Goal: Information Seeking & Learning: Check status

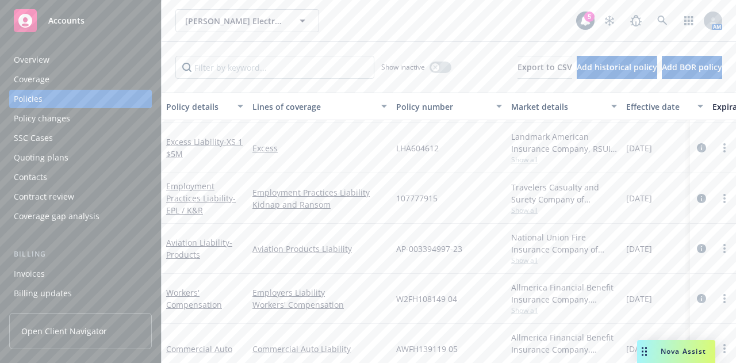
scroll to position [179, 0]
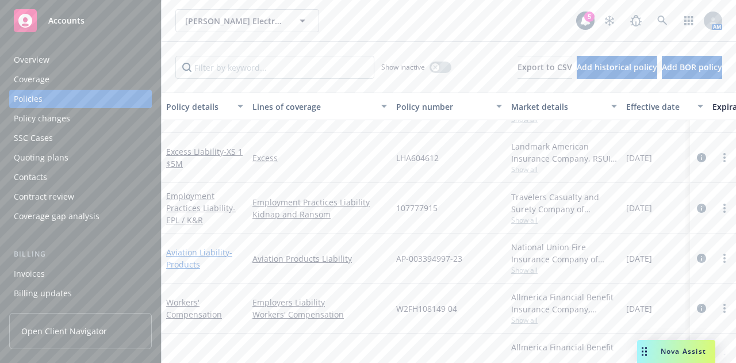
click at [188, 250] on link "Aviation Liability - Products" at bounding box center [199, 258] width 66 height 23
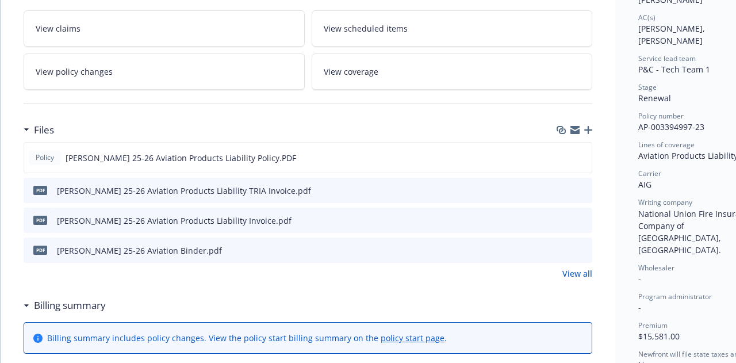
scroll to position [201, 0]
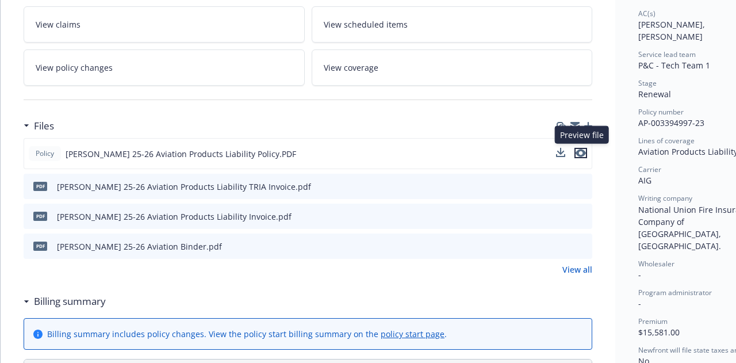
click at [582, 152] on icon "preview file" at bounding box center [580, 153] width 10 height 8
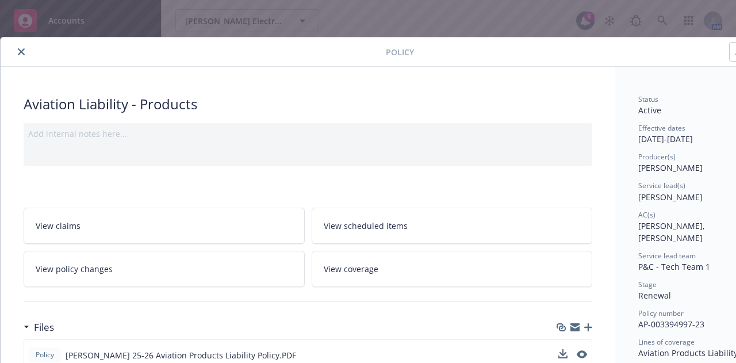
click at [23, 51] on icon "close" at bounding box center [21, 51] width 7 height 7
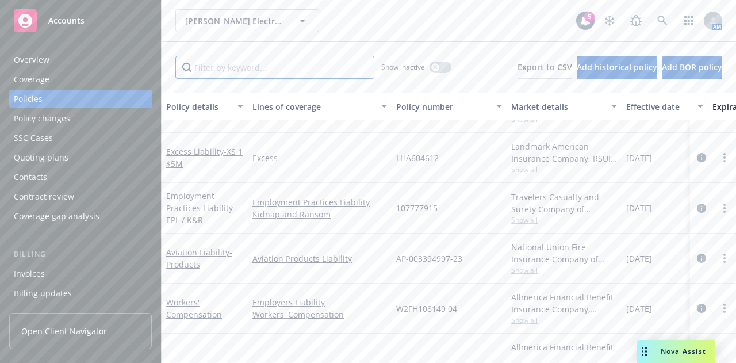
click at [230, 72] on input "Filter by keyword..." at bounding box center [274, 67] width 199 height 23
click at [179, 149] on link "Excess Liability - XS 1 $5M" at bounding box center [204, 157] width 76 height 23
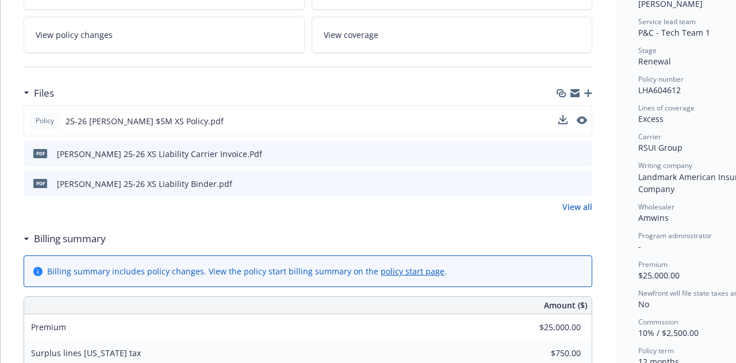
scroll to position [234, 0]
click at [583, 118] on icon "preview file" at bounding box center [580, 119] width 10 height 8
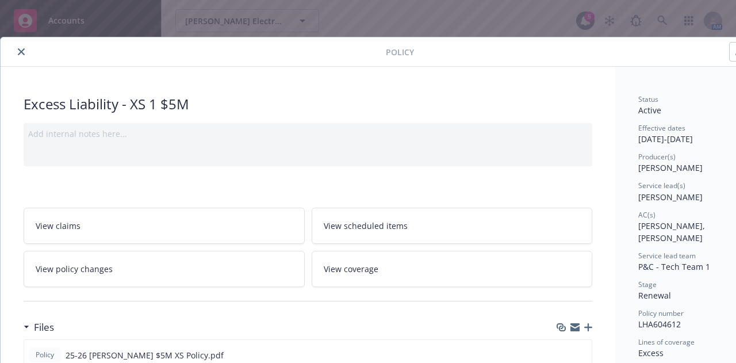
click at [20, 53] on icon "close" at bounding box center [21, 51] width 7 height 7
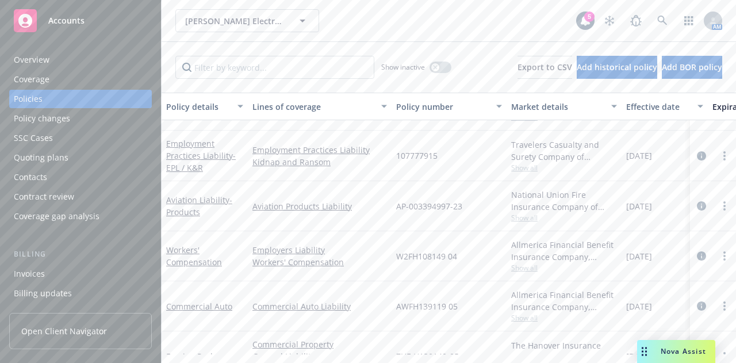
scroll to position [228, 0]
click at [220, 66] on input "Filter by keyword..." at bounding box center [274, 67] width 199 height 23
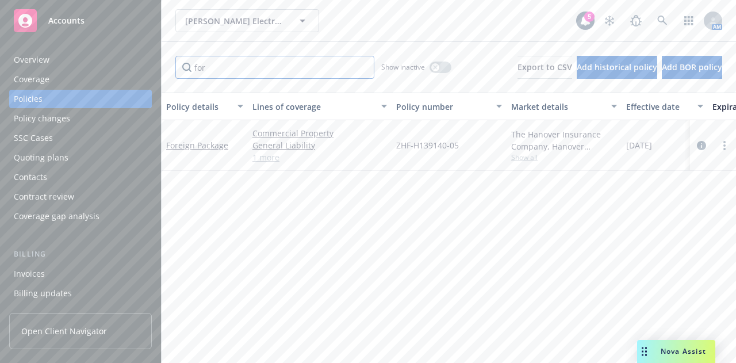
scroll to position [0, 0]
type input "foreig"
